Goal: Task Accomplishment & Management: Manage account settings

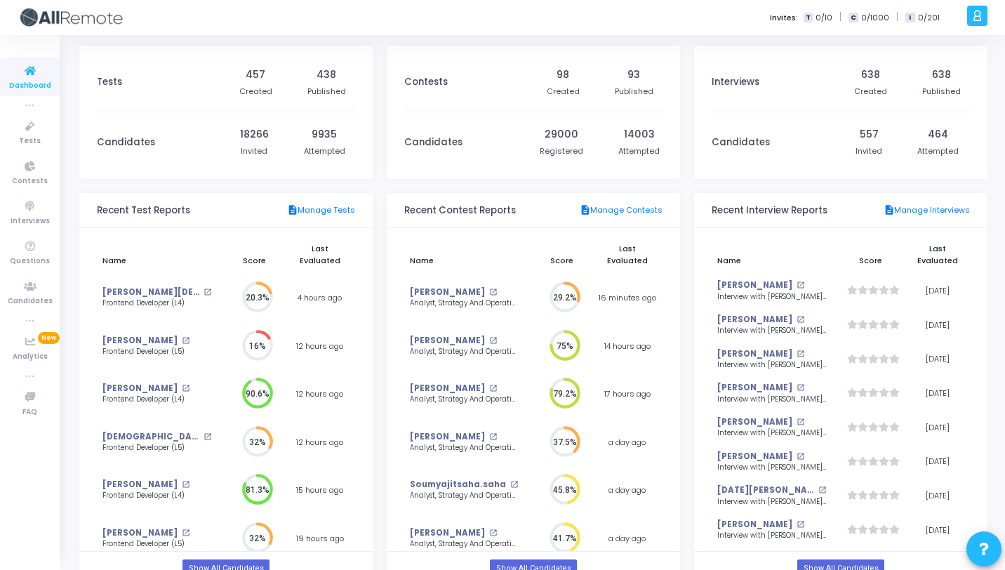
click at [27, 25] on img at bounding box center [70, 18] width 105 height 28
click at [30, 180] on span "Contests" at bounding box center [30, 181] width 36 height 12
click at [980, 18] on icon at bounding box center [977, 16] width 11 height 16
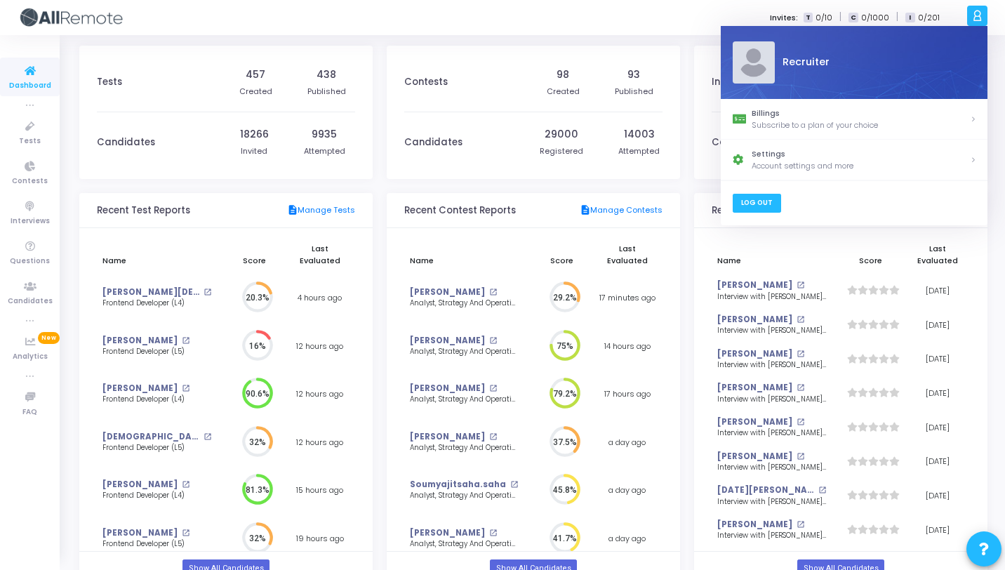
click at [746, 202] on link "Log Out" at bounding box center [756, 203] width 48 height 19
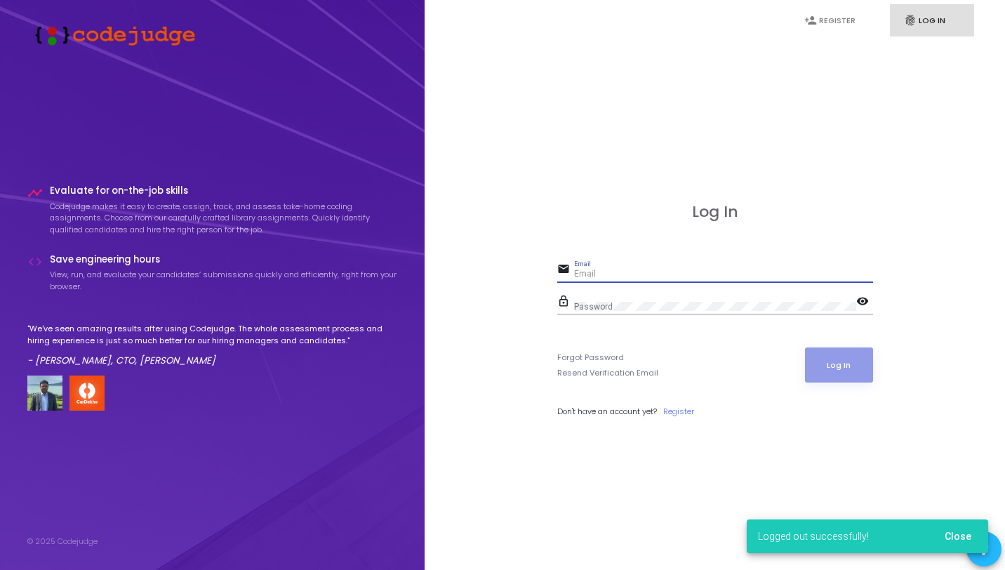
click at [605, 272] on input "Email" at bounding box center [723, 274] width 299 height 10
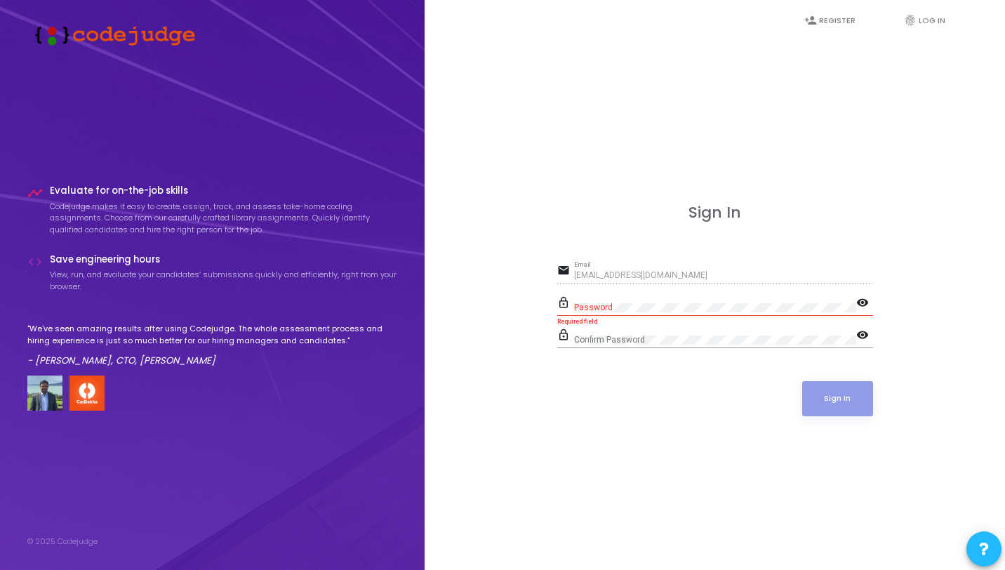
click at [600, 315] on div "lock_outline Password visibility Required field" at bounding box center [715, 309] width 316 height 32
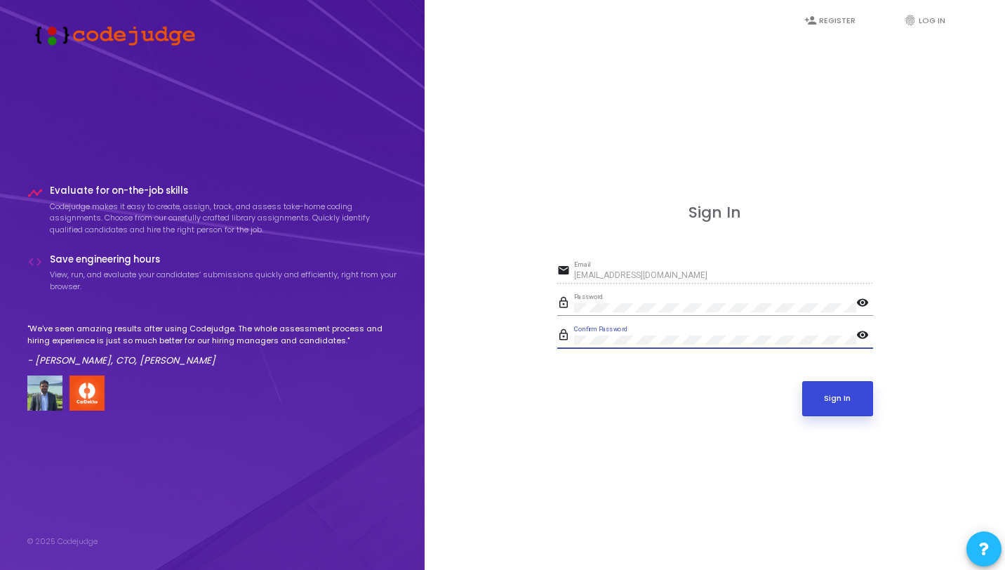
click at [831, 403] on button "Sign In" at bounding box center [837, 398] width 71 height 35
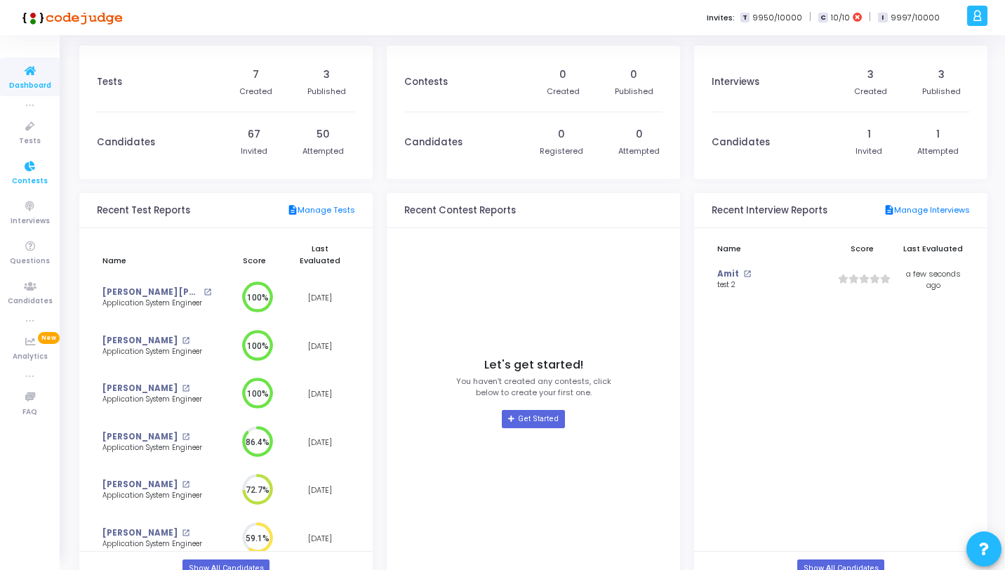
click at [32, 173] on icon at bounding box center [29, 167] width 29 height 18
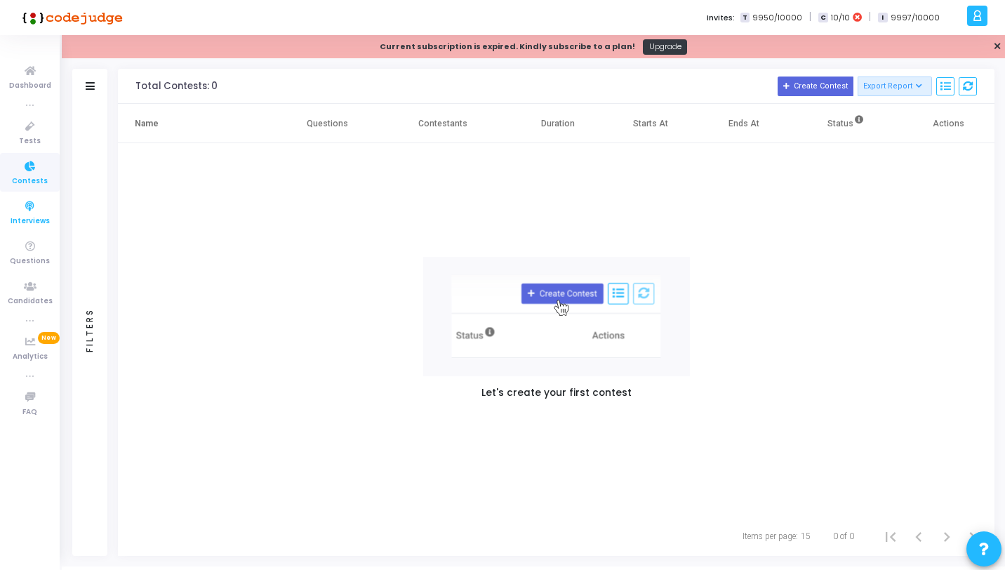
click at [33, 205] on icon at bounding box center [29, 207] width 29 height 18
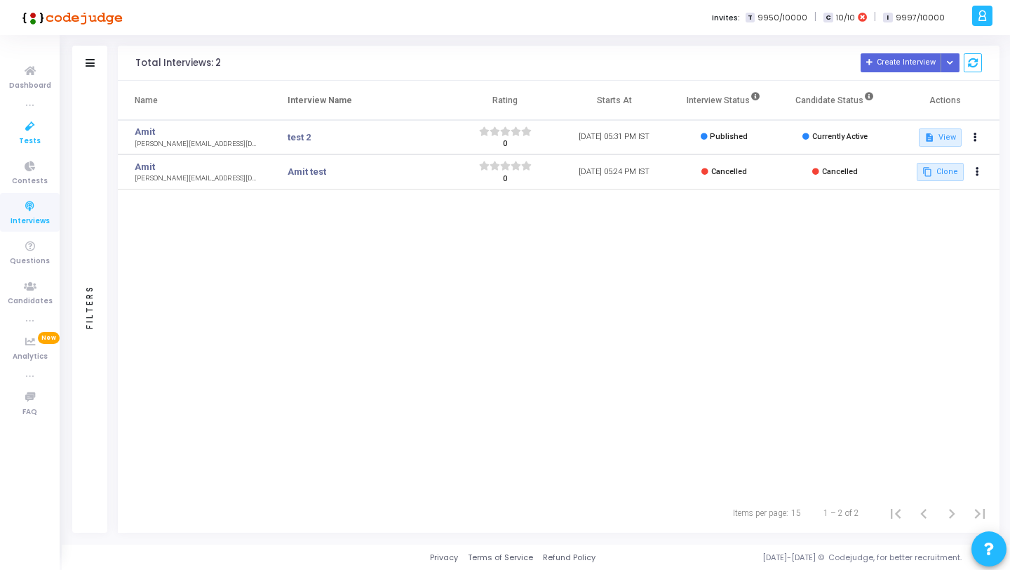
click at [25, 137] on span "Tests" at bounding box center [30, 141] width 22 height 12
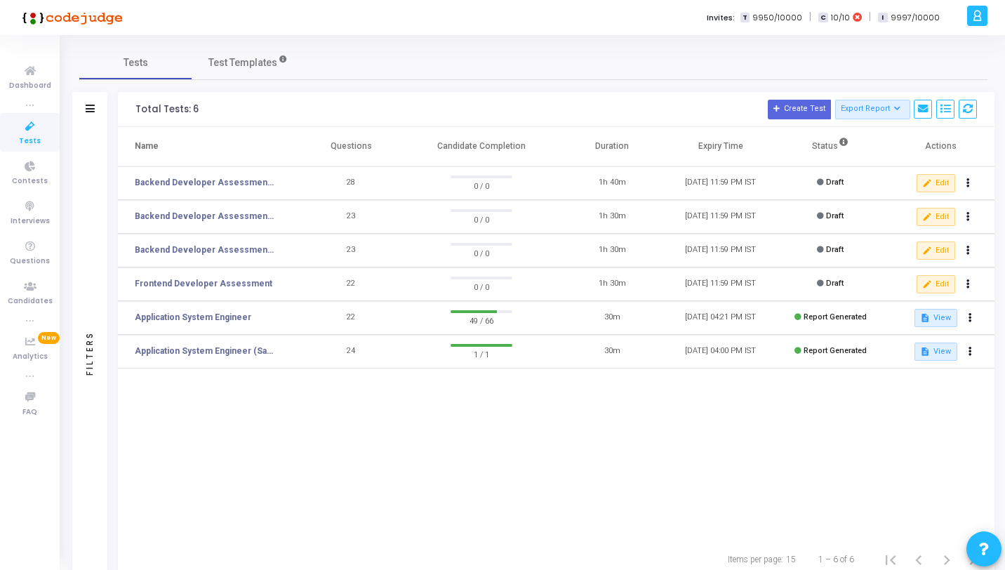
click at [979, 13] on icon at bounding box center [977, 16] width 11 height 16
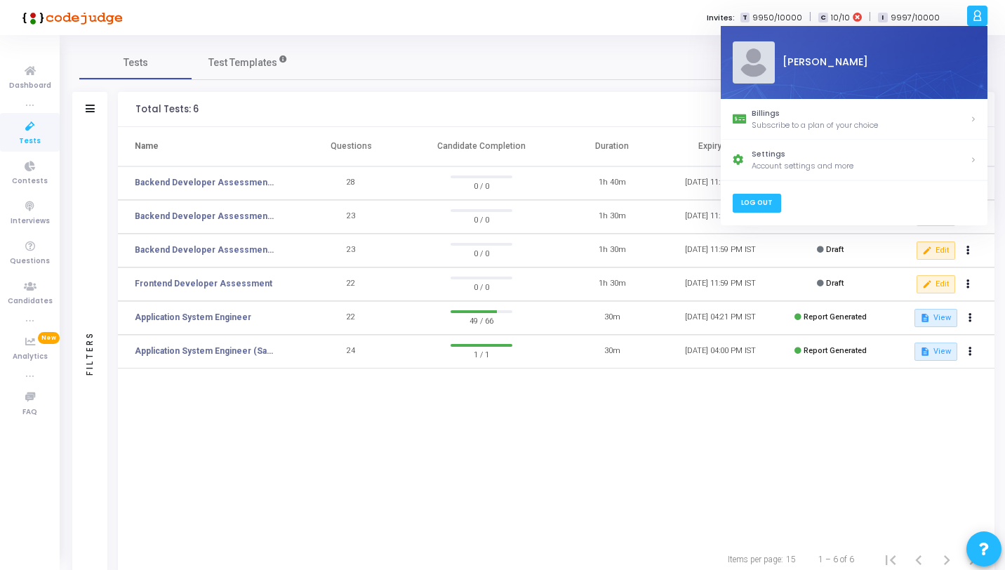
click at [752, 208] on link "Log Out" at bounding box center [756, 203] width 48 height 19
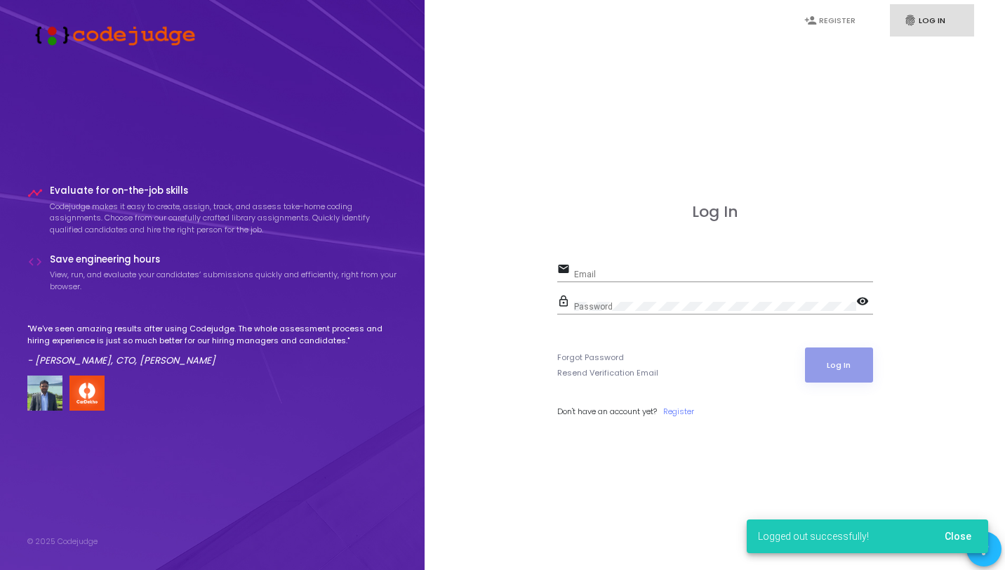
click at [617, 273] on input "Email" at bounding box center [723, 274] width 299 height 10
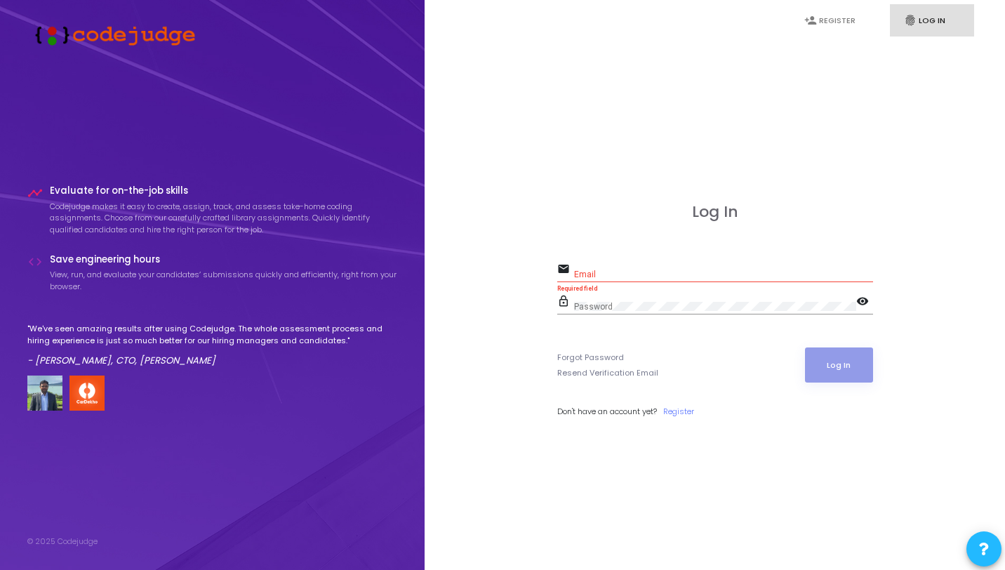
type input "[EMAIL_ADDRESS][DOMAIN_NAME]"
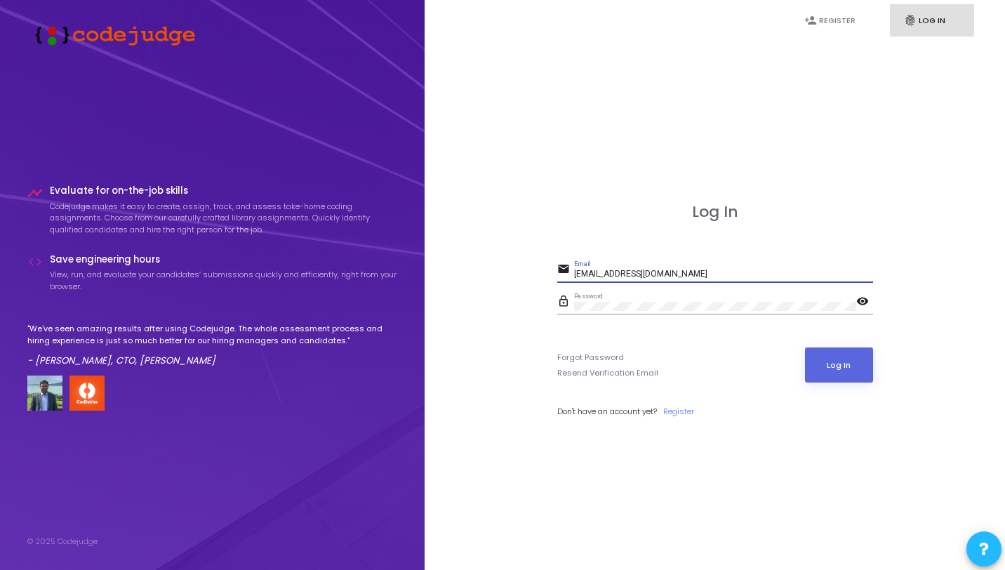
click at [676, 272] on input "[EMAIL_ADDRESS][DOMAIN_NAME]" at bounding box center [723, 274] width 299 height 10
click at [872, 292] on div "Log In email [EMAIL_ADDRESS][DOMAIN_NAME] Email lock_outline Password visibilit…" at bounding box center [714, 326] width 549 height 570
click at [867, 299] on mat-icon "visibility" at bounding box center [864, 302] width 17 height 17
click at [556, 309] on div "Log In email [EMAIL_ADDRESS][DOMAIN_NAME] Email lock_outline Password visibilit…" at bounding box center [714, 326] width 549 height 570
click at [571, 302] on div "lock_outline Password visibility_off" at bounding box center [715, 303] width 316 height 22
